Goal: Information Seeking & Learning: Learn about a topic

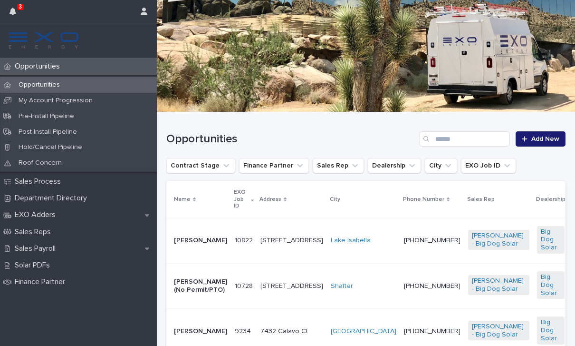
scroll to position [106, 0]
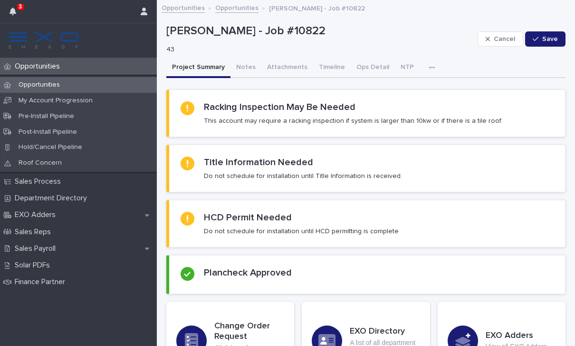
click at [243, 70] on button "Notes" at bounding box center [246, 68] width 31 height 20
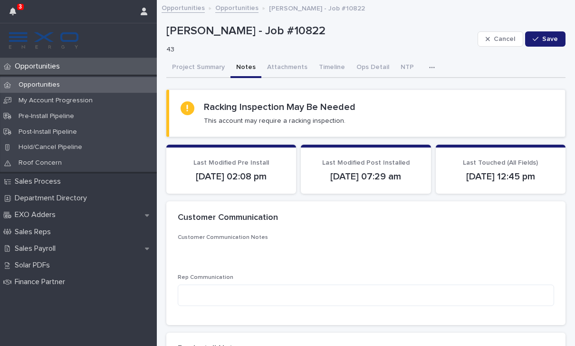
click at [274, 67] on button "Attachments" at bounding box center [287, 68] width 52 height 20
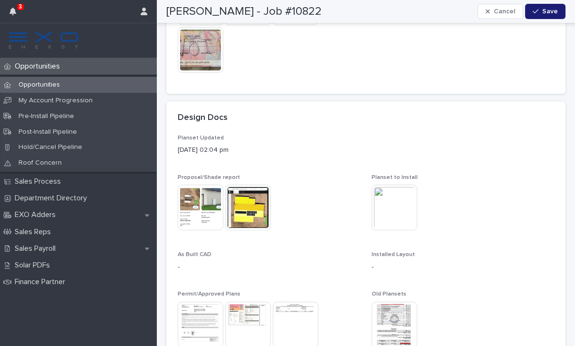
scroll to position [303, 0]
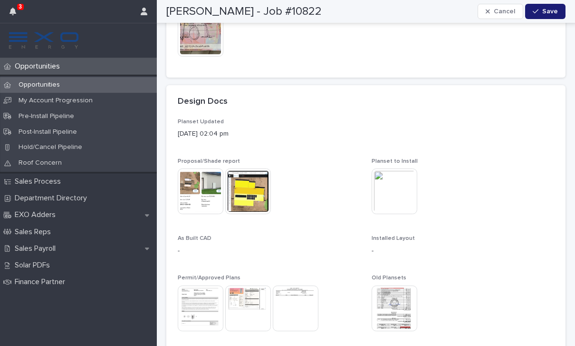
click at [408, 198] on img at bounding box center [395, 191] width 46 height 46
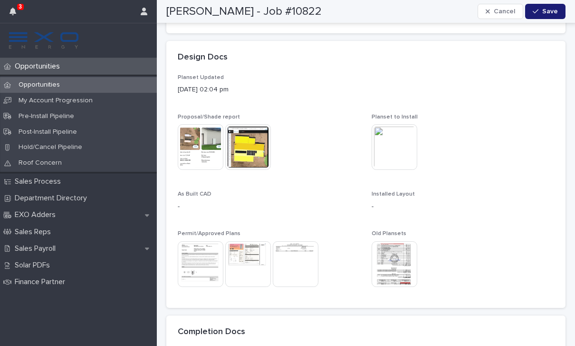
scroll to position [348, 0]
click at [212, 271] on img at bounding box center [201, 264] width 46 height 46
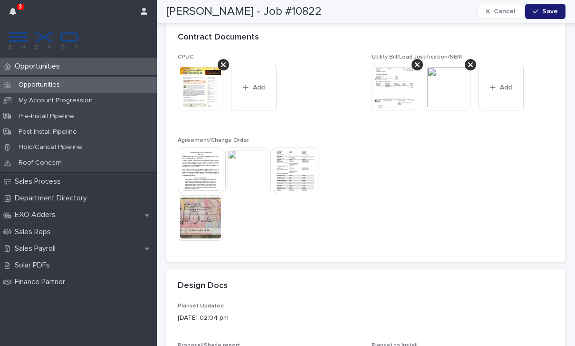
scroll to position [65, 0]
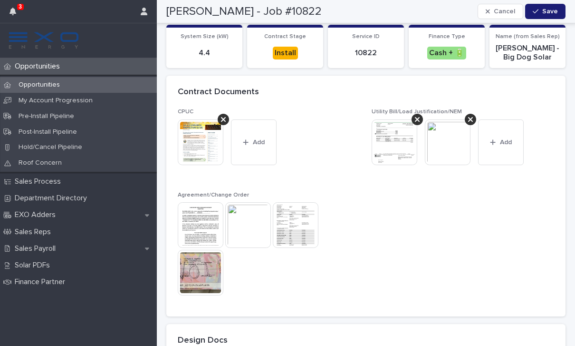
click at [196, 220] on img at bounding box center [201, 225] width 46 height 46
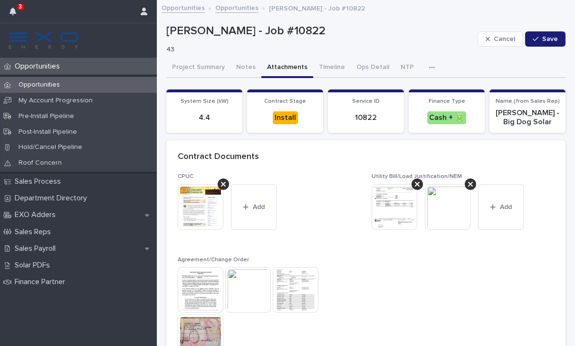
scroll to position [0, 0]
click at [206, 65] on button "Project Summary" at bounding box center [198, 68] width 64 height 20
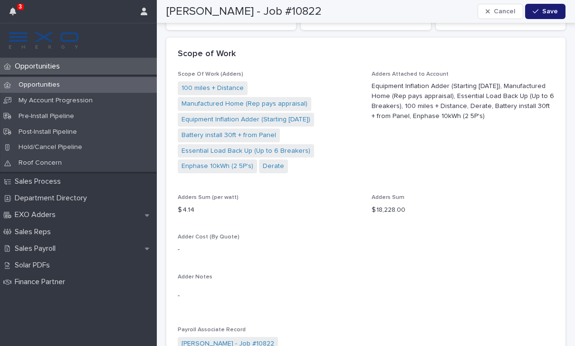
scroll to position [1048, 0]
